Goal: Find specific page/section: Find specific page/section

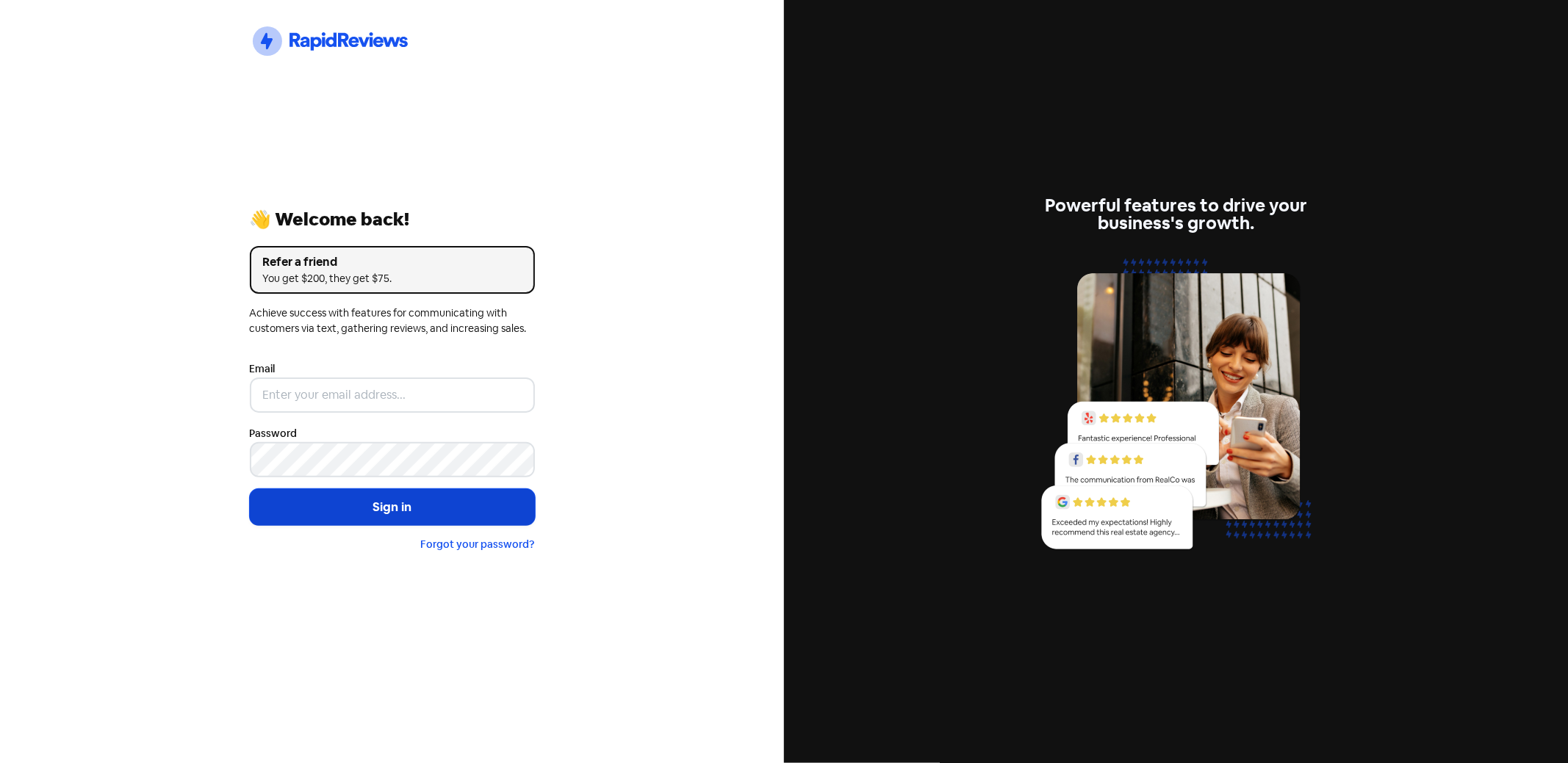
click at [395, 507] on button "Sign in" at bounding box center [392, 508] width 285 height 37
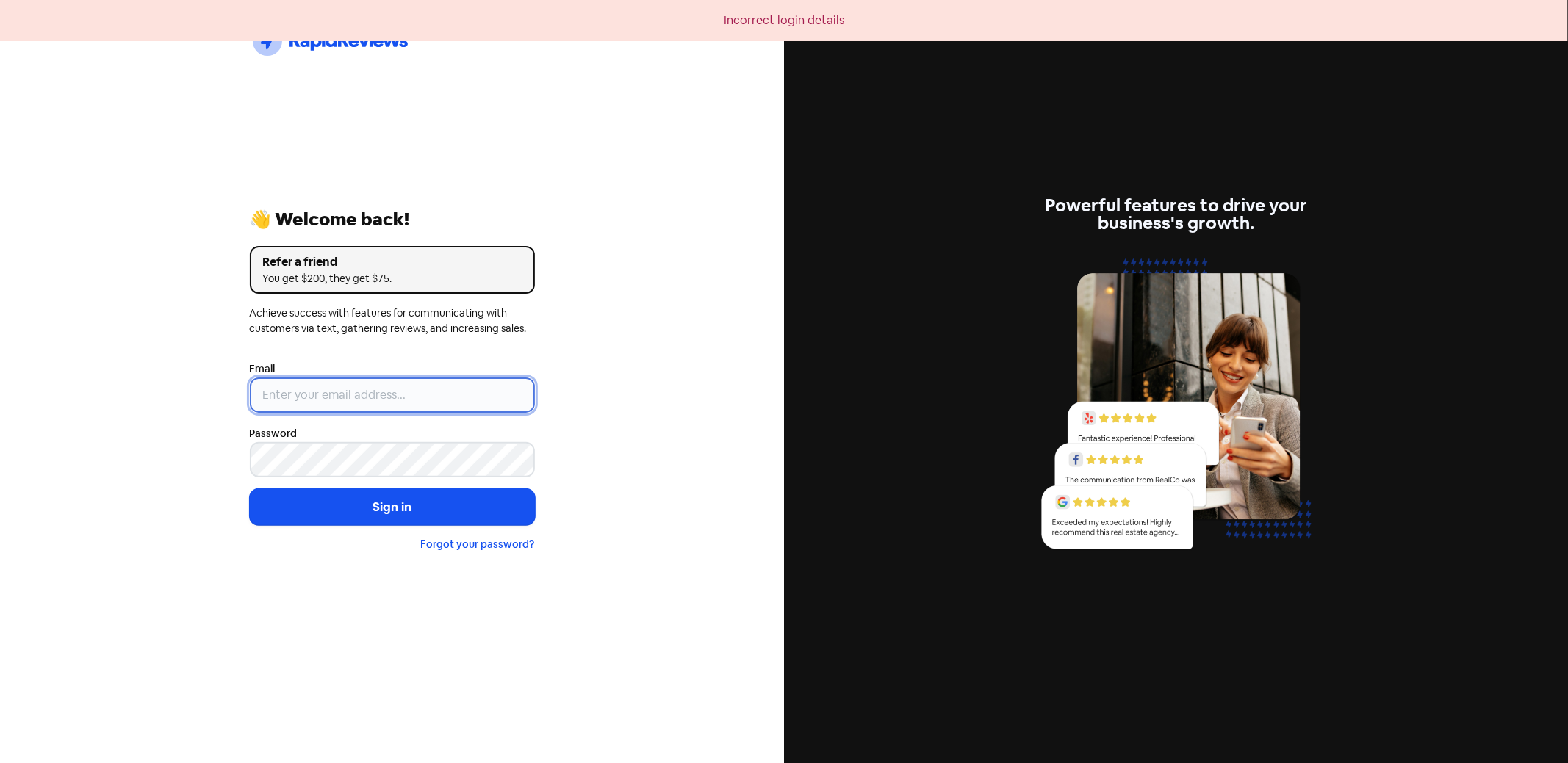
type input "[PERSON_NAME][EMAIL_ADDRESS][DOMAIN_NAME]"
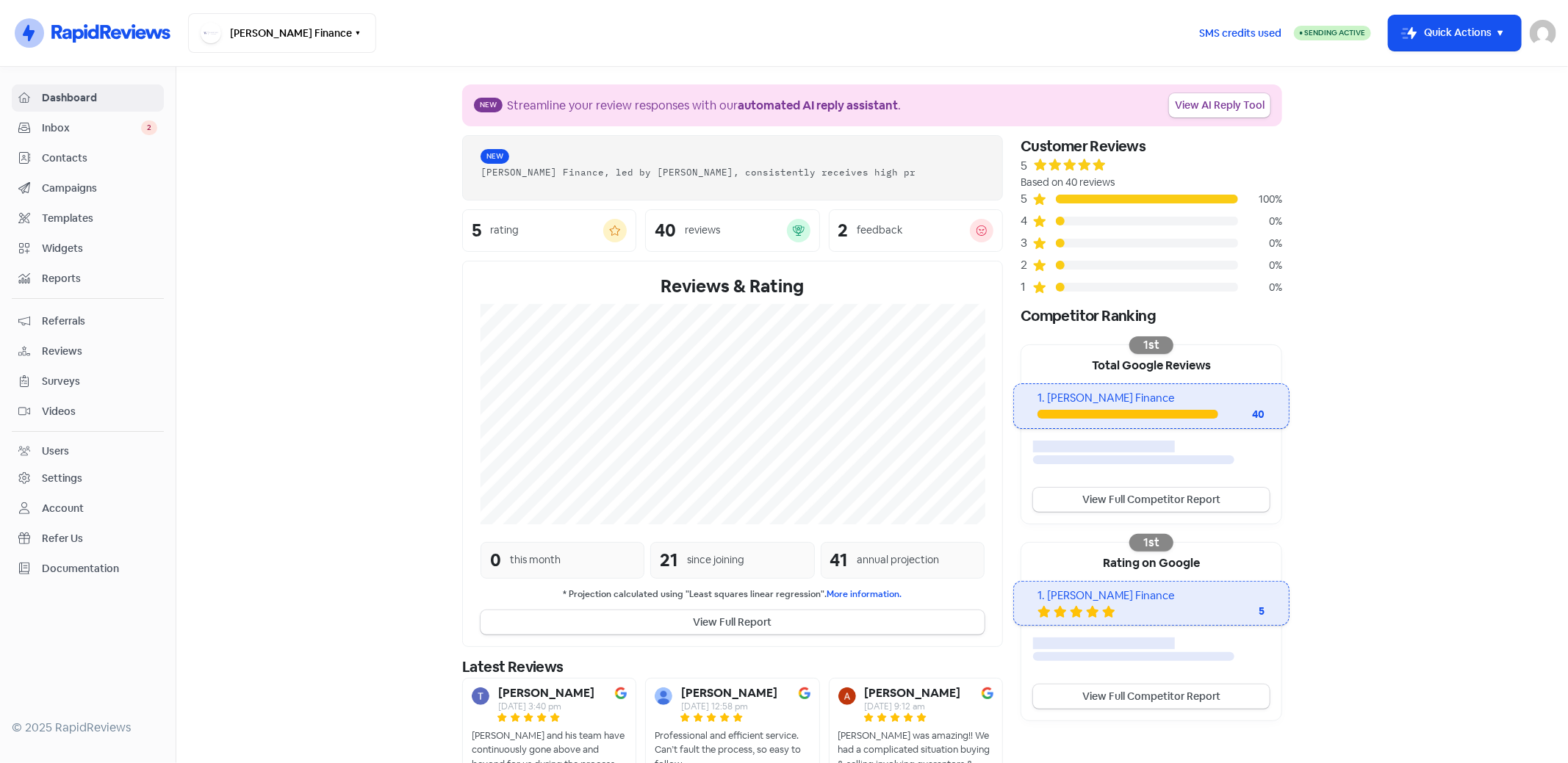
click at [59, 154] on span "Contacts" at bounding box center [100, 158] width 116 height 15
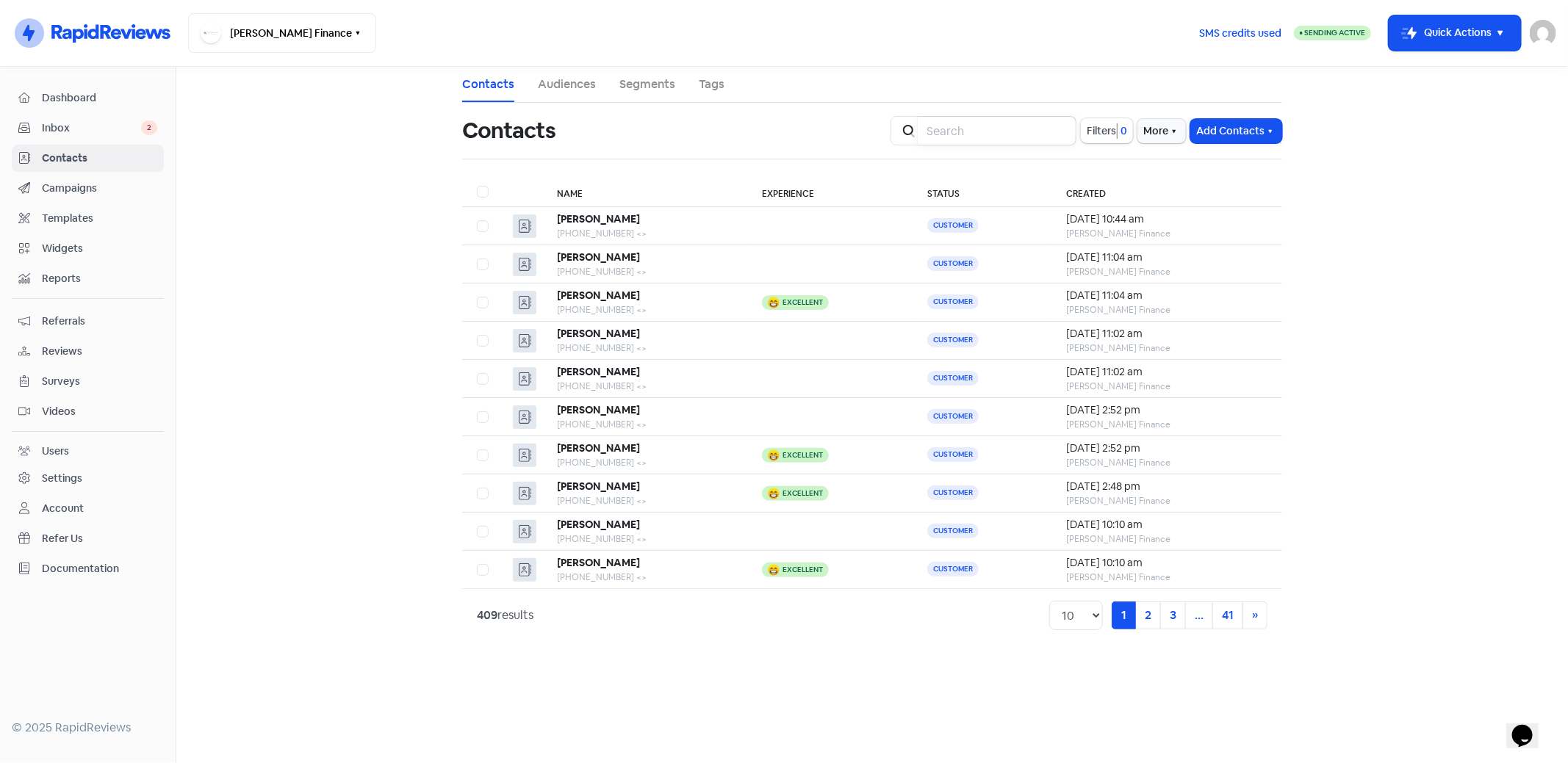
click at [941, 133] on input "search" at bounding box center [996, 130] width 159 height 29
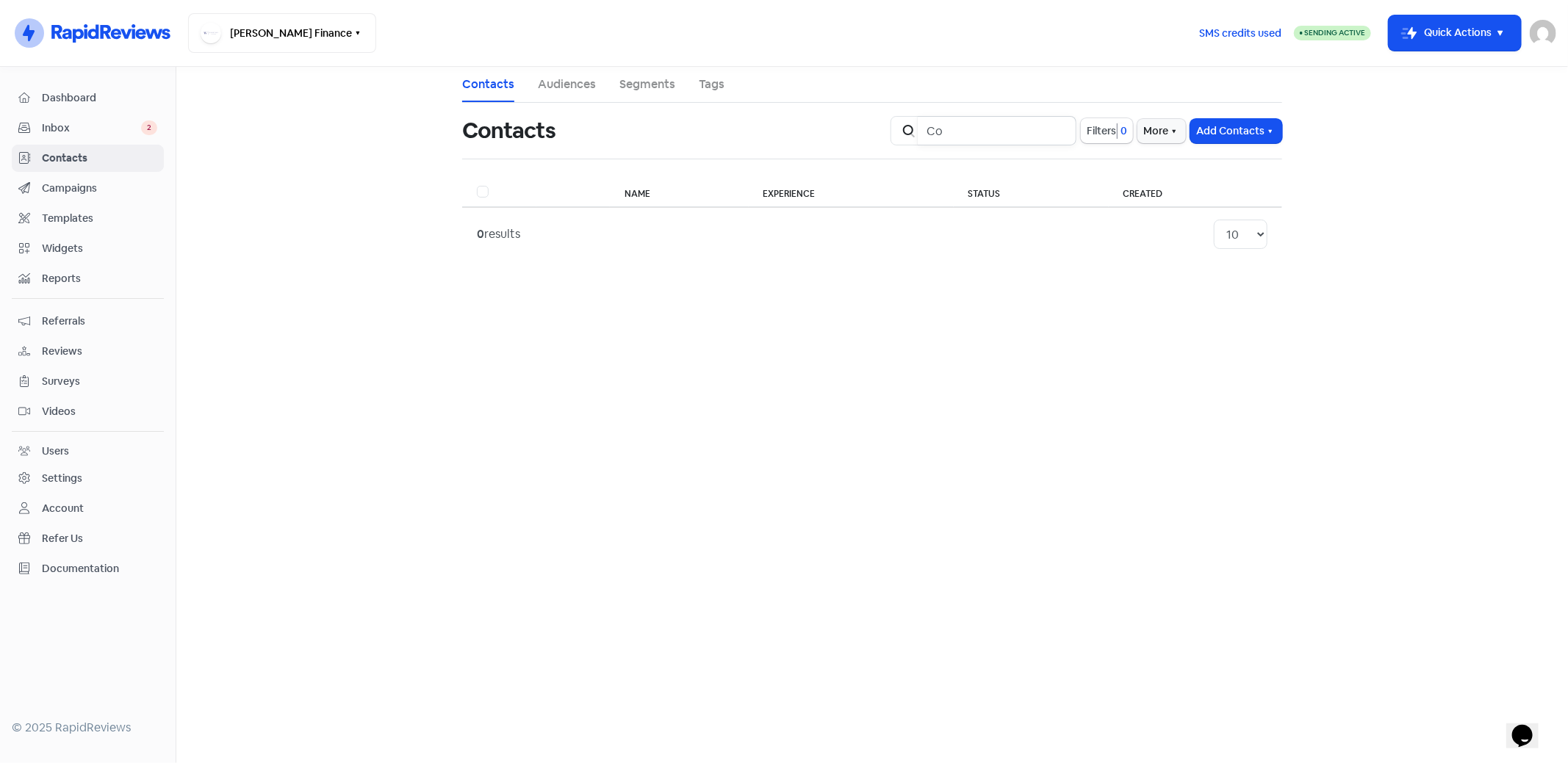
type input "C"
type input "noble"
click at [974, 128] on input "noble" at bounding box center [996, 130] width 159 height 29
drag, startPoint x: 49, startPoint y: 157, endPoint x: 63, endPoint y: 164, distance: 15.7
click at [49, 157] on span "Contacts" at bounding box center [100, 158] width 116 height 15
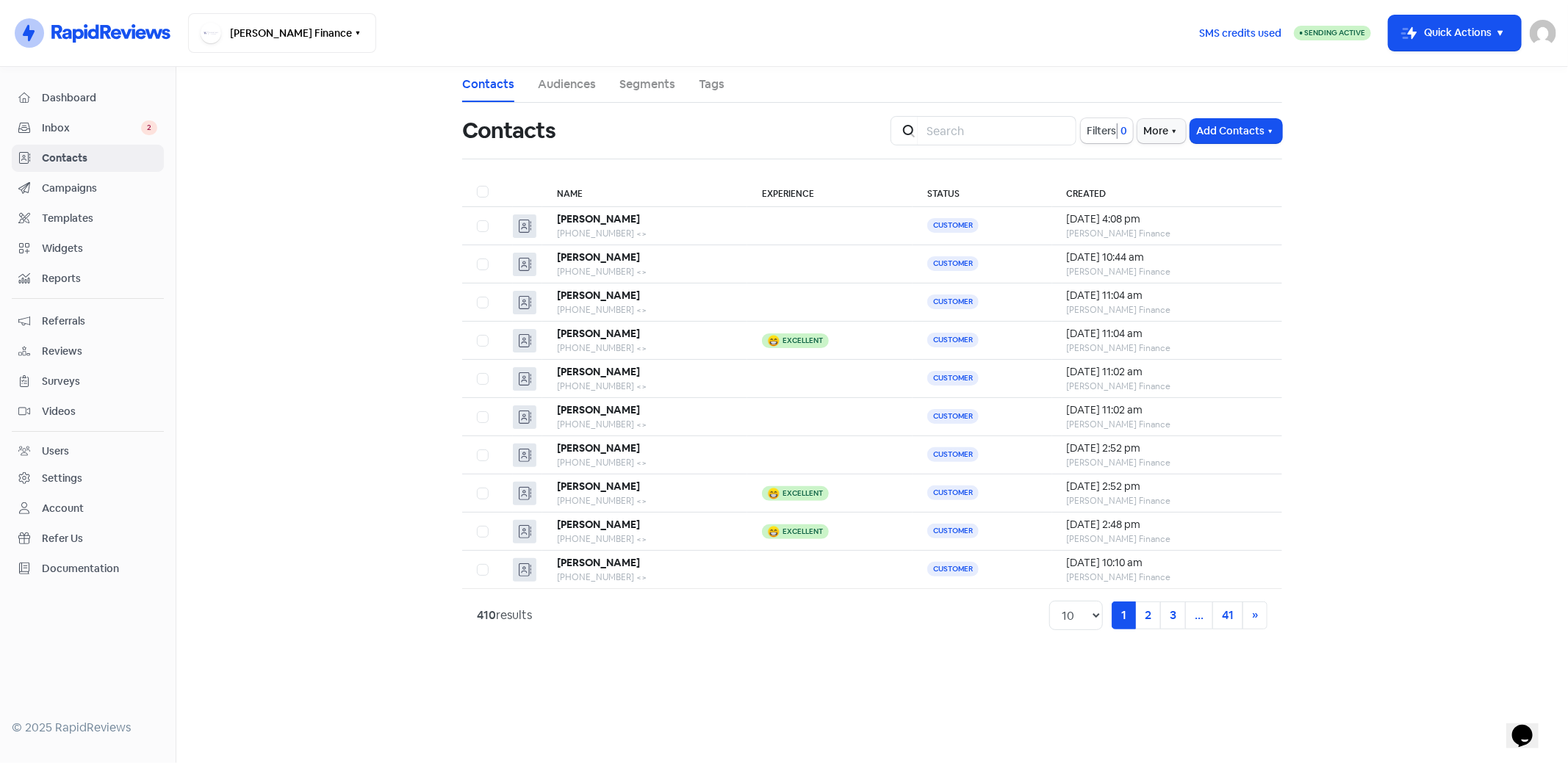
click at [1546, 30] on img at bounding box center [1543, 33] width 27 height 27
click at [1477, 134] on link "Sign out" at bounding box center [1427, 135] width 257 height 24
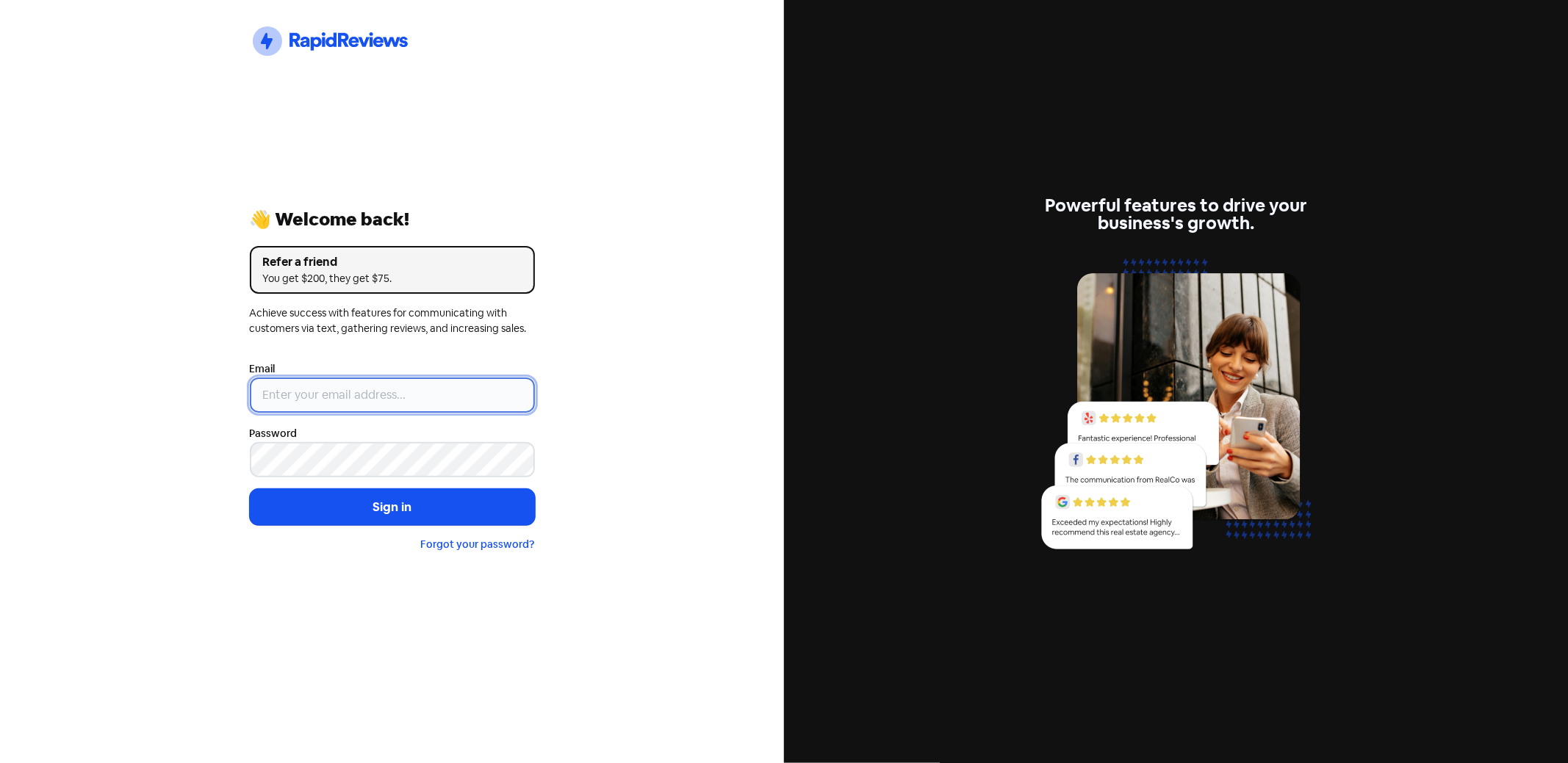
type input "[PERSON_NAME][EMAIL_ADDRESS][DOMAIN_NAME]"
